Goal: Task Accomplishment & Management: Manage account settings

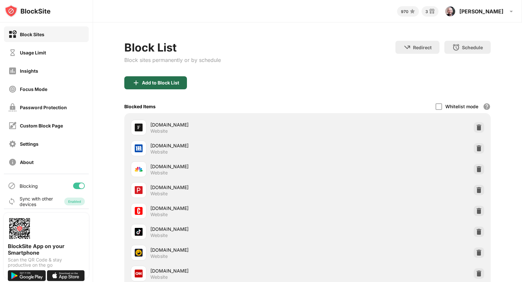
click at [165, 85] on div "Add to Block List" at bounding box center [160, 82] width 37 height 5
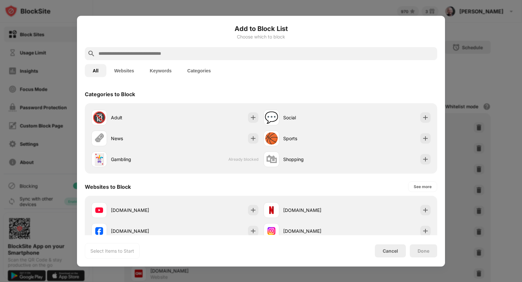
click at [207, 56] on input "text" at bounding box center [266, 54] width 337 height 8
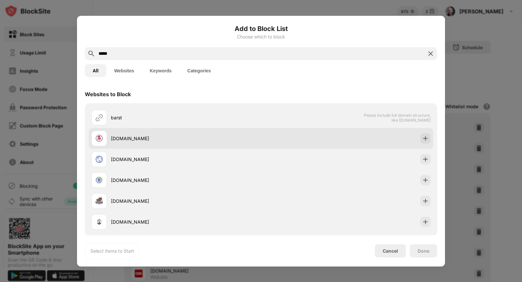
type input "*****"
click at [431, 137] on div at bounding box center [426, 138] width 10 height 10
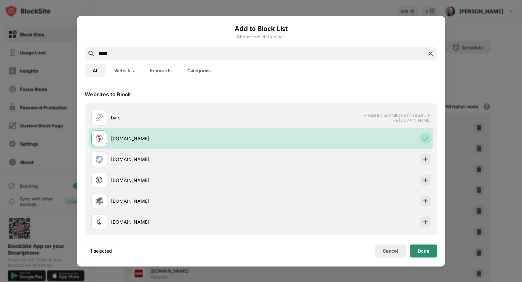
click at [425, 256] on div "Done" at bounding box center [423, 251] width 27 height 13
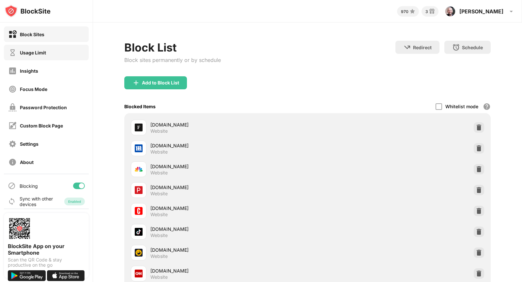
click at [53, 49] on div "Usage Limit" at bounding box center [46, 53] width 85 height 16
